Goal: Navigation & Orientation: Find specific page/section

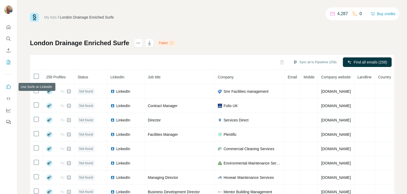
click at [11, 86] on icon "Use Surfe on LinkedIn" at bounding box center [9, 86] width 5 height 4
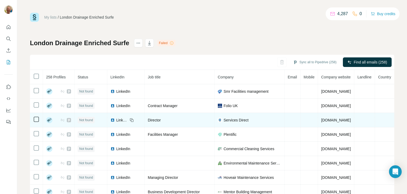
click at [8, 85] on icon "Use Surfe on LinkedIn" at bounding box center [8, 86] width 5 height 5
click at [7, 88] on icon "Use Surfe on LinkedIn" at bounding box center [8, 86] width 5 height 5
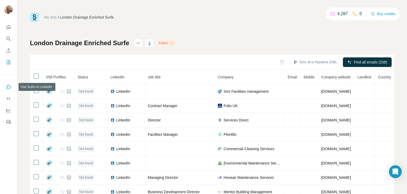
click at [8, 85] on icon "Use Surfe on LinkedIn" at bounding box center [8, 86] width 5 height 5
click at [8, 26] on icon "Quick start" at bounding box center [8, 26] width 5 height 5
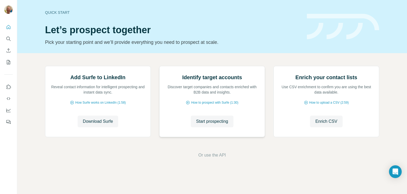
scroll to position [36, 0]
click at [4, 39] on button "Search" at bounding box center [8, 39] width 8 height 10
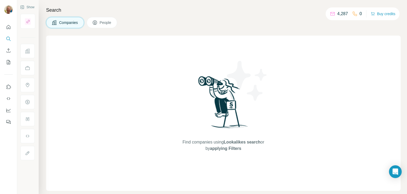
click at [102, 22] on span "People" at bounding box center [106, 22] width 12 height 5
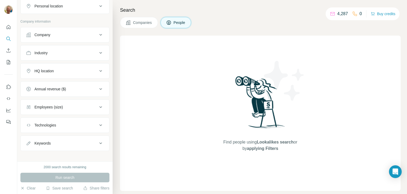
scroll to position [101, 0]
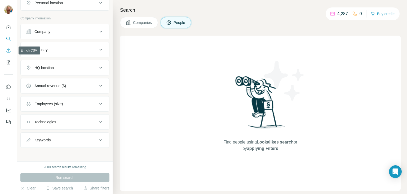
click at [12, 53] on button "Enrich CSV" at bounding box center [8, 51] width 8 height 10
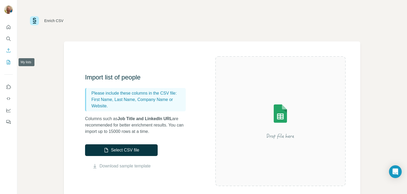
click at [4, 65] on button "My lists" at bounding box center [8, 62] width 8 height 10
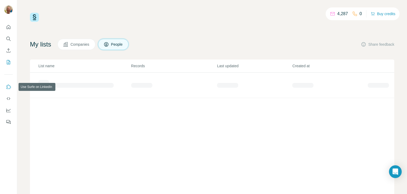
click at [8, 88] on icon "Use Surfe on LinkedIn" at bounding box center [8, 86] width 5 height 5
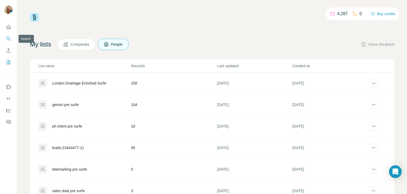
click at [9, 39] on icon "Search" at bounding box center [8, 38] width 5 height 5
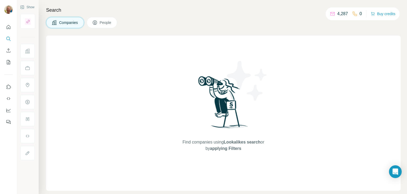
click at [108, 22] on span "People" at bounding box center [106, 22] width 12 height 5
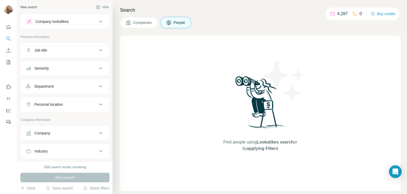
click at [169, 20] on icon at bounding box center [168, 22] width 5 height 5
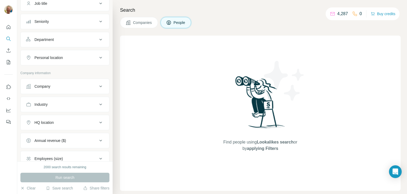
scroll to position [53, 0]
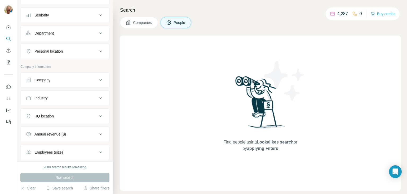
click at [144, 26] on button "Companies" at bounding box center [139, 22] width 38 height 11
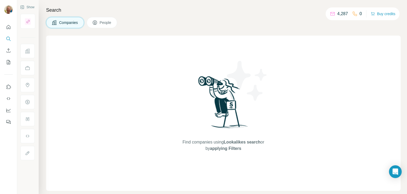
click at [101, 24] on span "People" at bounding box center [106, 22] width 12 height 5
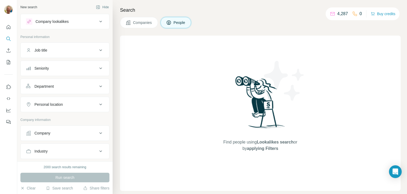
click at [63, 45] on button "Job title" at bounding box center [65, 50] width 89 height 13
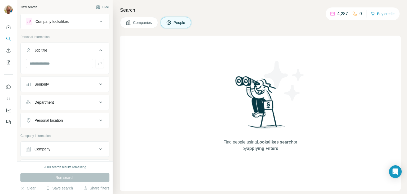
click at [69, 20] on div "Company lookalikes" at bounding box center [62, 21] width 72 height 6
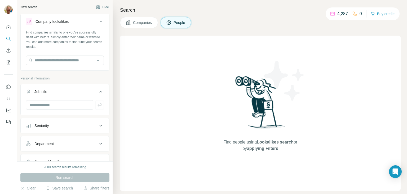
click at [69, 23] on div "Company lookalikes" at bounding box center [62, 21] width 72 height 6
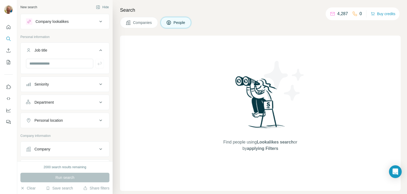
click at [183, 23] on span "People" at bounding box center [180, 22] width 12 height 5
click at [126, 23] on icon at bounding box center [128, 22] width 5 height 5
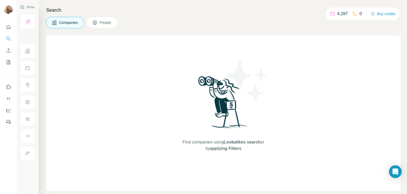
click at [107, 24] on span "People" at bounding box center [106, 22] width 12 height 5
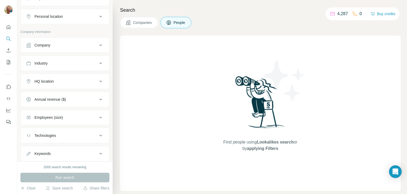
scroll to position [75, 0]
